Goal: Task Accomplishment & Management: Complete application form

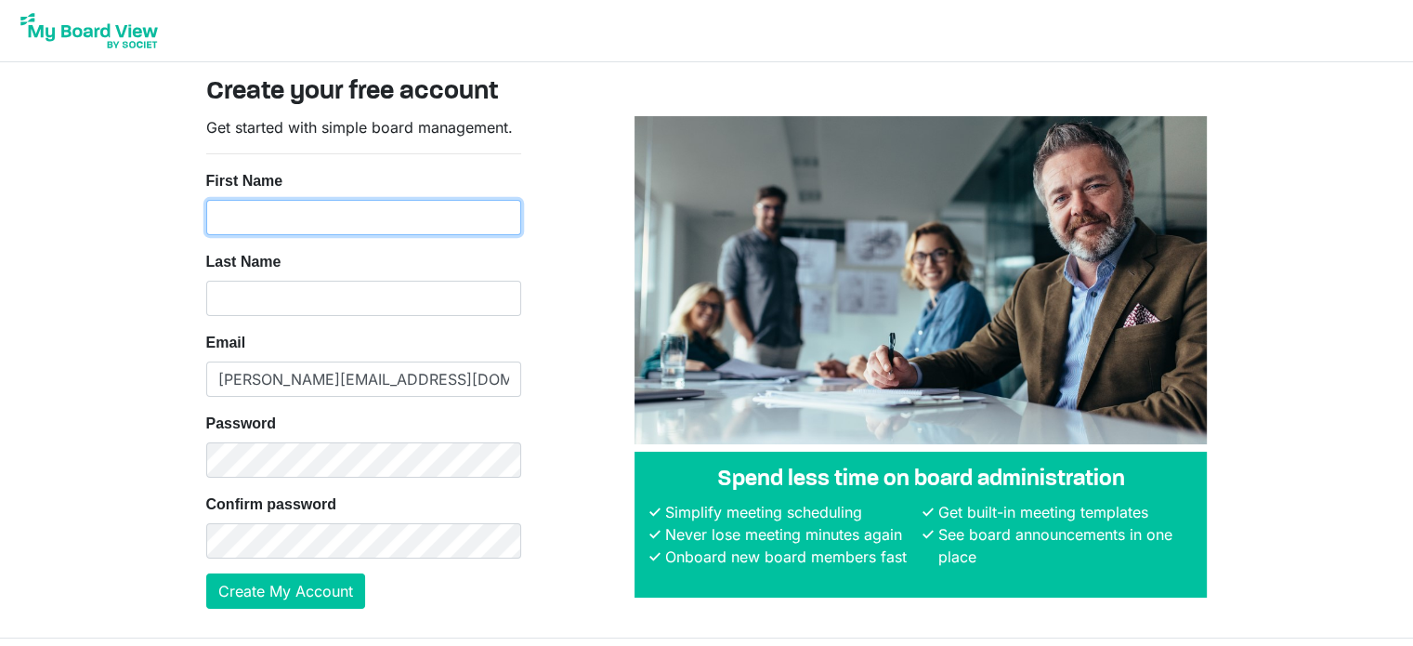
click at [336, 222] on input "First Name" at bounding box center [363, 217] width 315 height 35
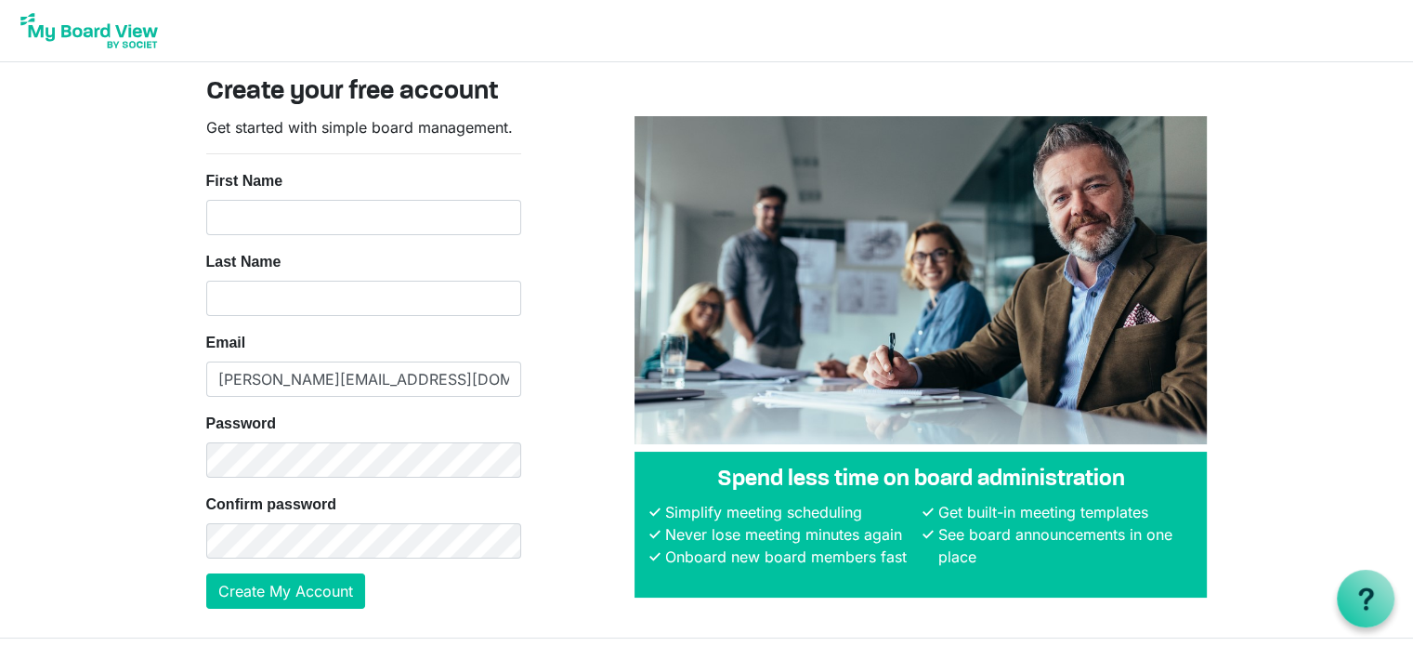
click at [206, 235] on nordpass-icon at bounding box center [206, 235] width 0 height 0
click at [260, 231] on input "First Name" at bounding box center [363, 217] width 315 height 35
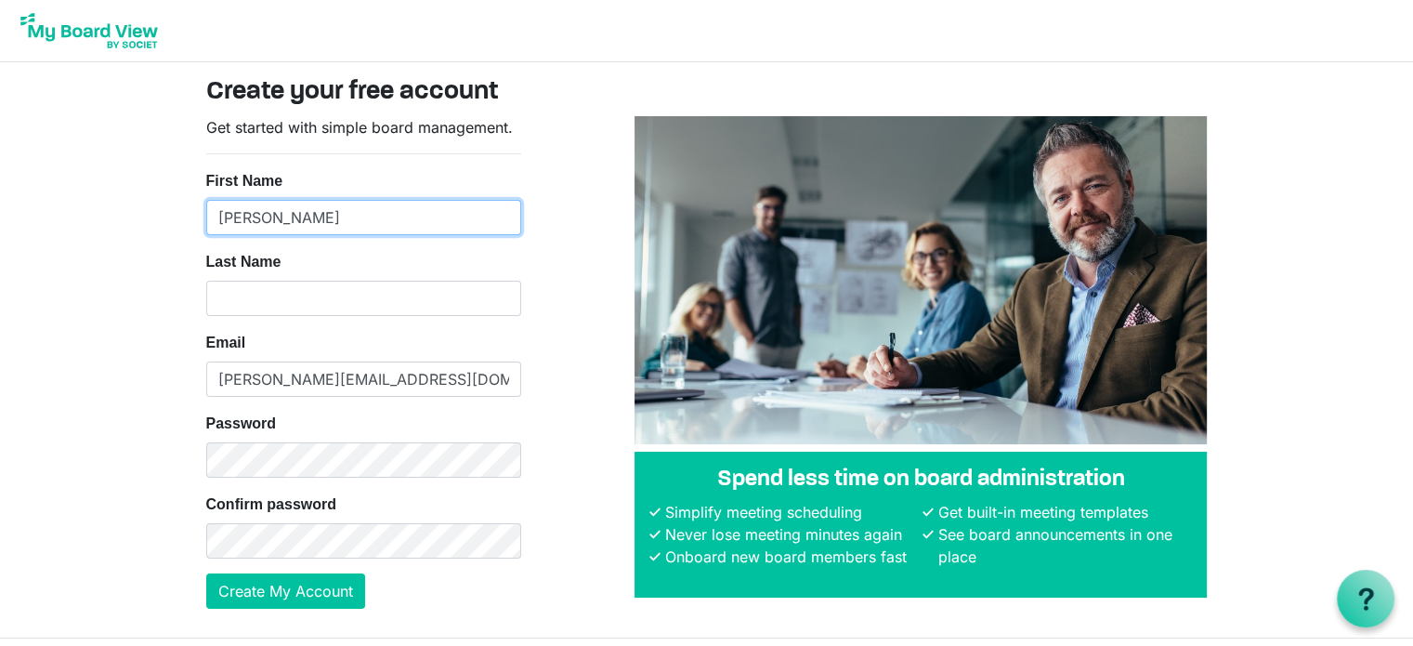
type input "Kathleen"
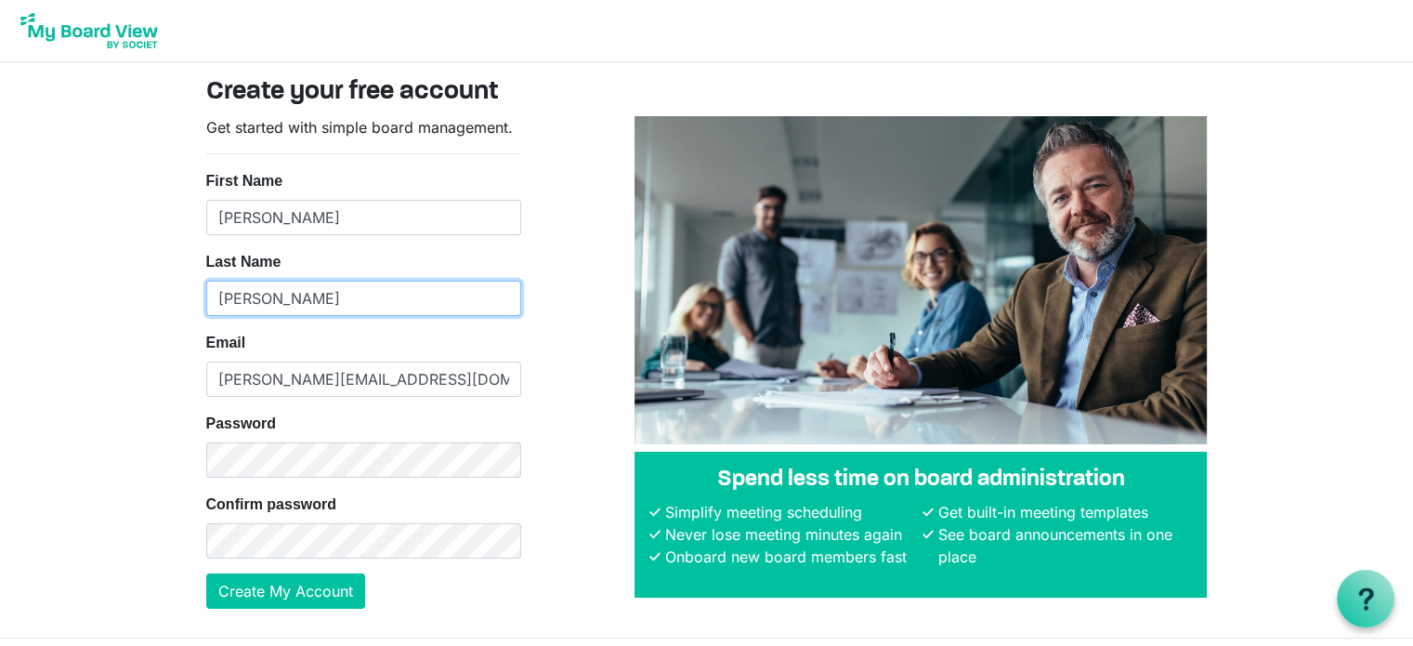
type input "Riessen"
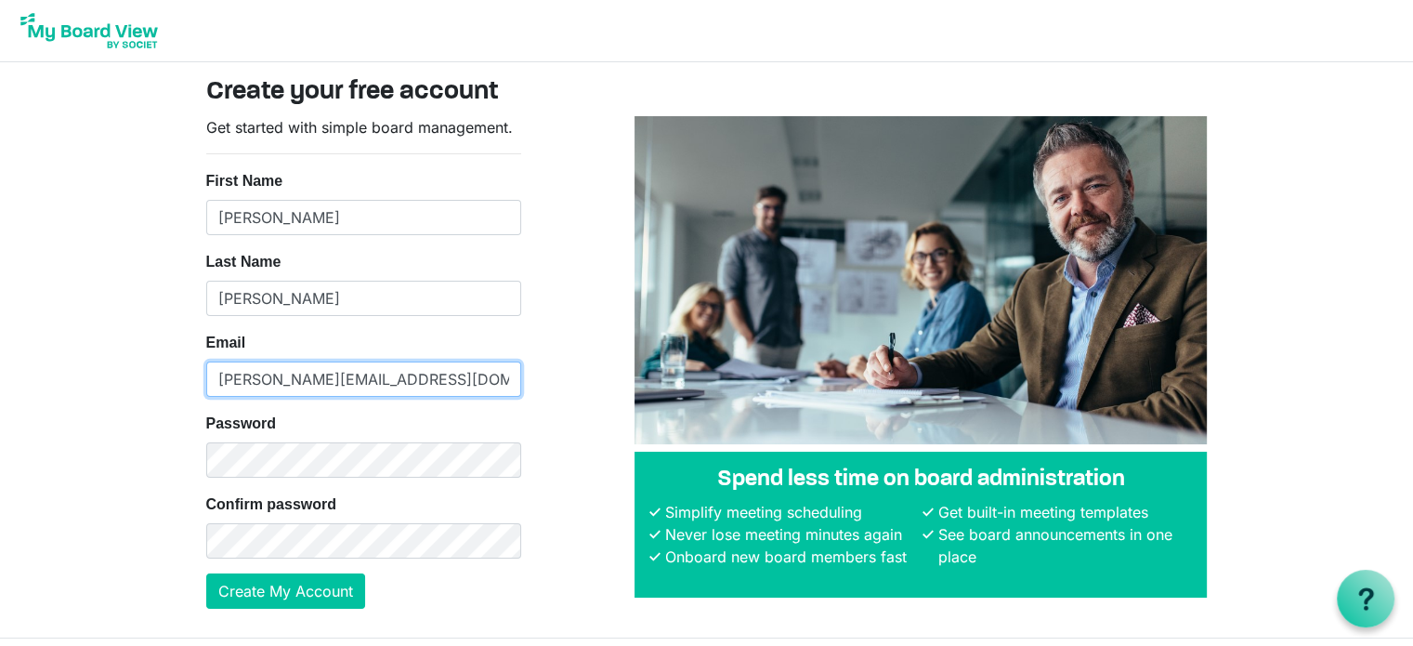
type input "kathleen@canoanstrategy.com"
click at [206, 477] on nordpass-icon at bounding box center [206, 477] width 0 height 0
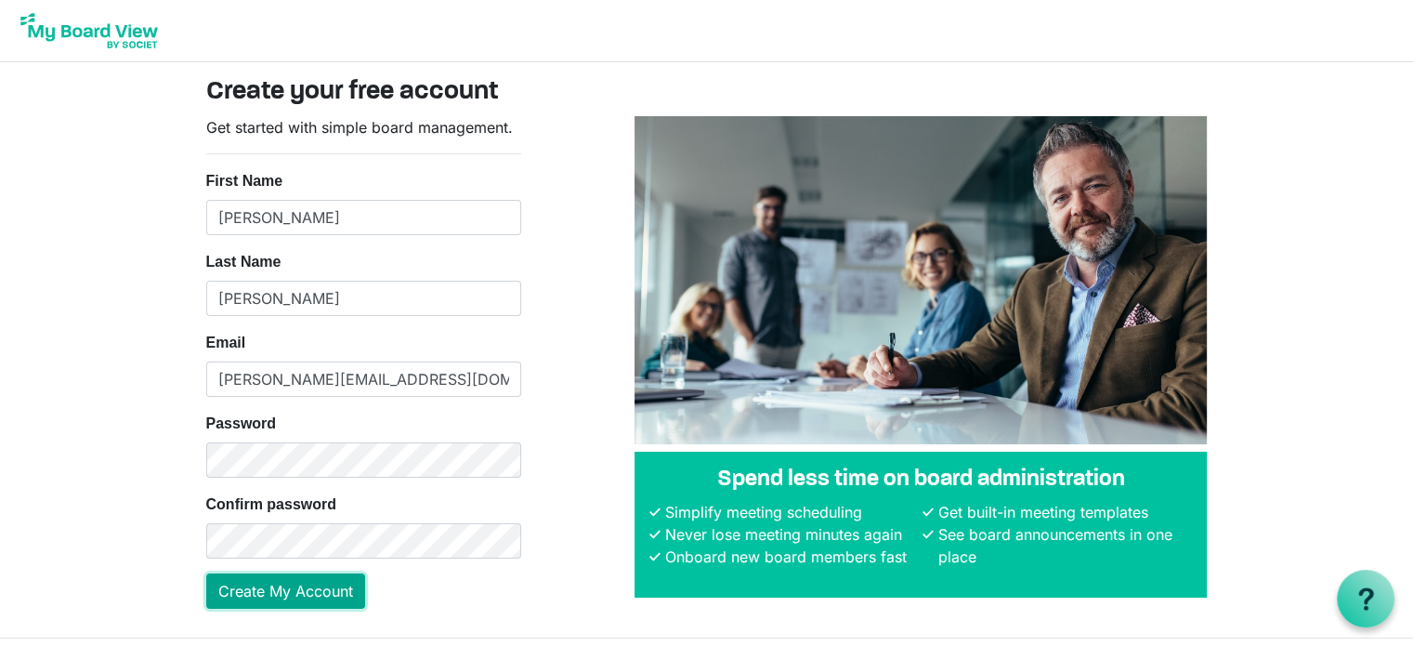
click at [272, 590] on button "Create My Account" at bounding box center [285, 590] width 159 height 35
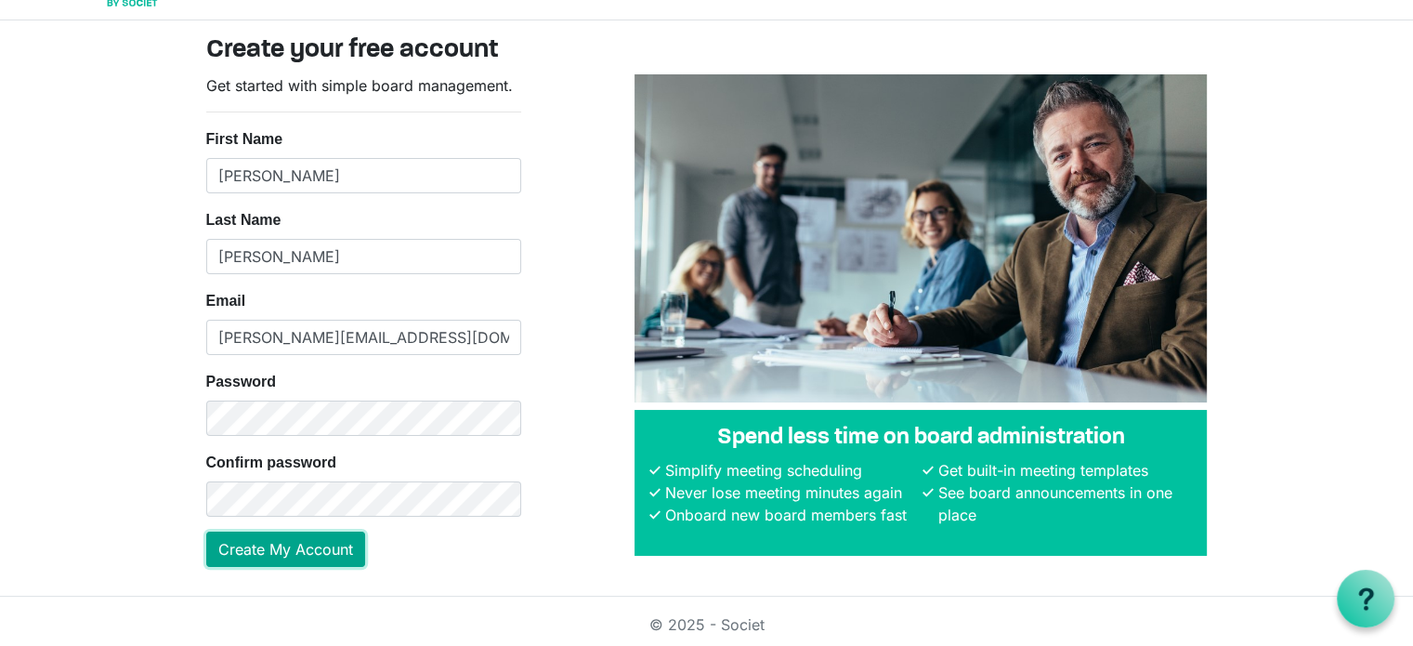
click at [308, 536] on button "Create My Account" at bounding box center [285, 548] width 159 height 35
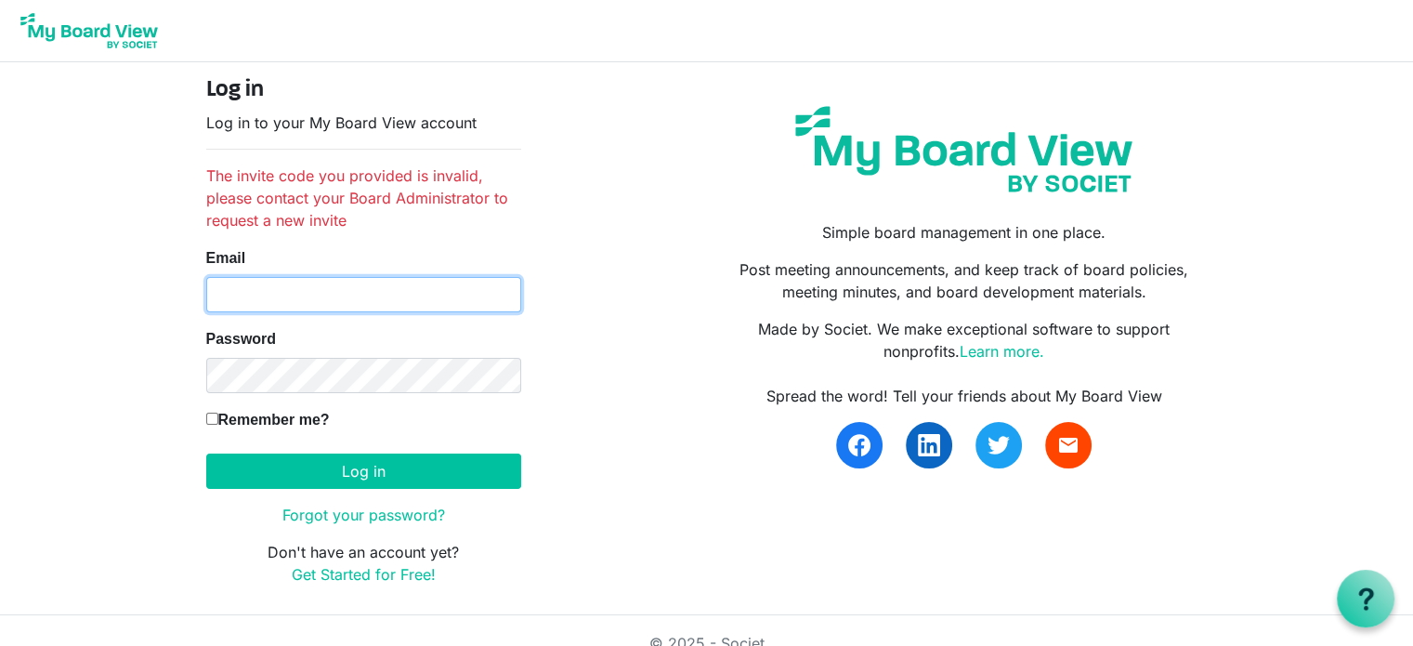
click at [333, 286] on input "Email" at bounding box center [363, 294] width 315 height 35
type input "[PERSON_NAME][EMAIL_ADDRESS][DOMAIN_NAME]"
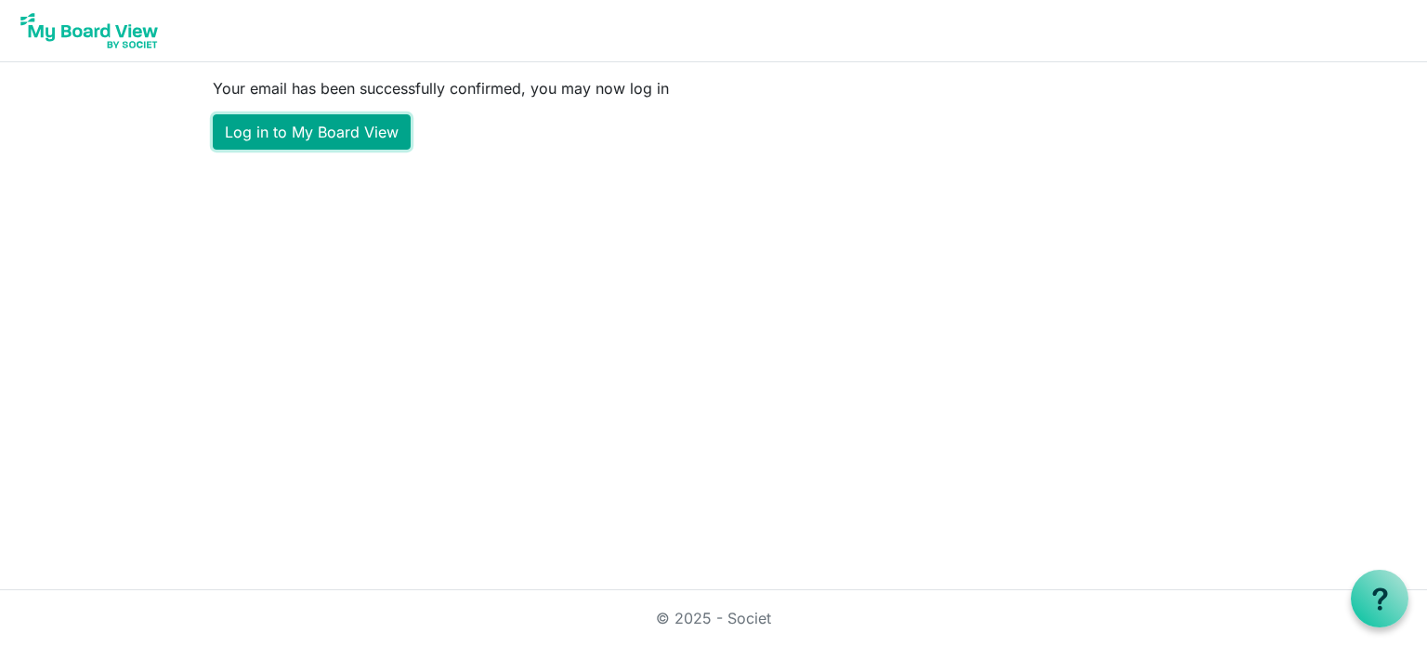
click at [324, 137] on link "Log in to My Board View" at bounding box center [312, 131] width 198 height 35
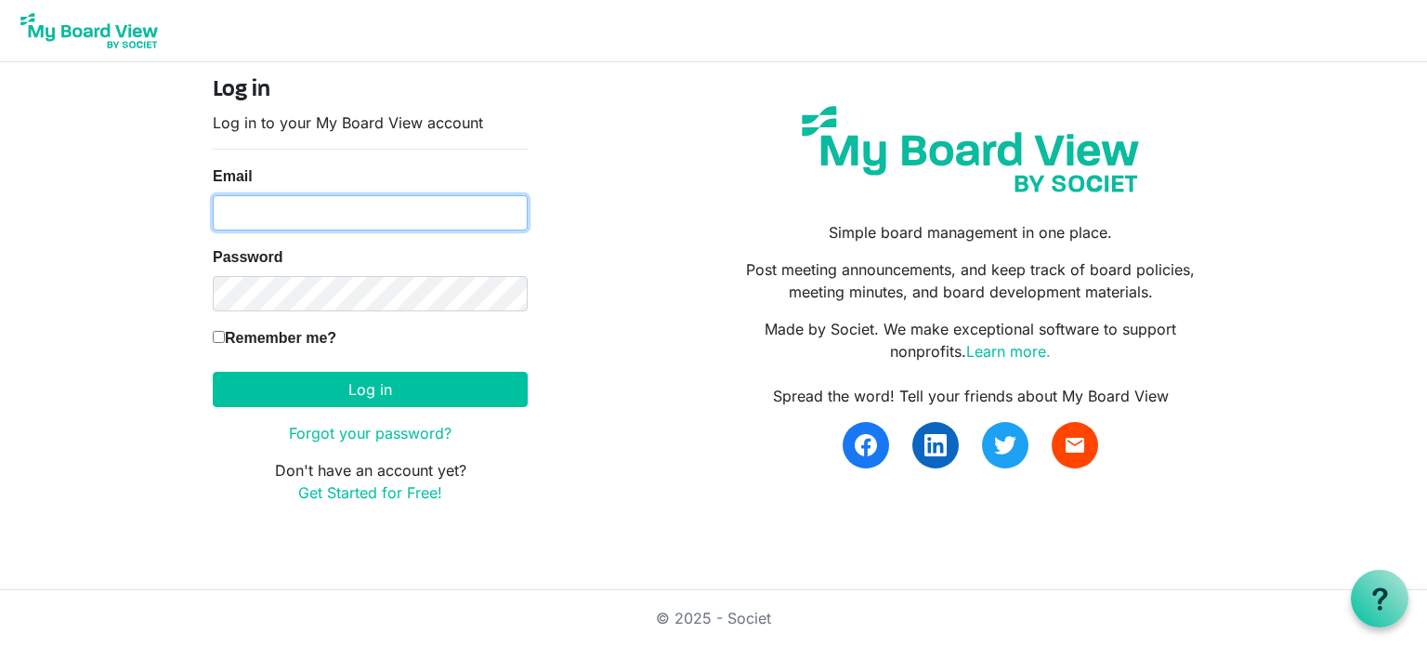
click at [301, 218] on input "Email" at bounding box center [370, 212] width 315 height 35
click at [0, 589] on nordpass-portal at bounding box center [0, 589] width 0 height 0
type input "kathleen@canoanstrategy.com"
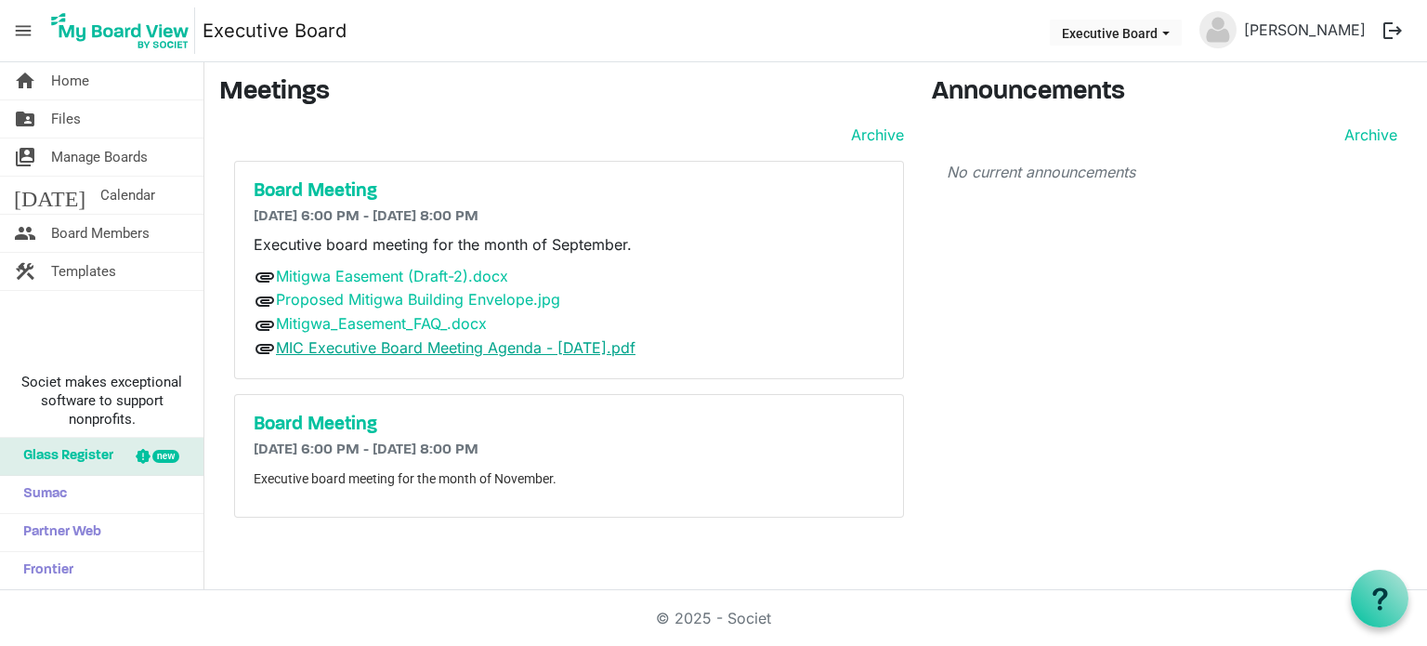
click at [387, 352] on link "MIC Executive Board Meeting Agenda - [DATE].pdf" at bounding box center [455, 347] width 359 height 19
